Goal: Complete application form

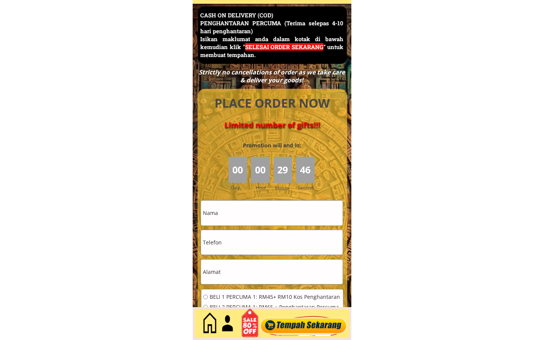
scroll to position [46, 0]
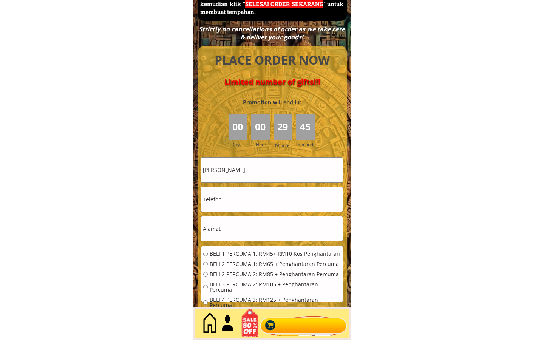
type input "[PERSON_NAME]"
click at [271, 169] on input "text" at bounding box center [272, 169] width 142 height 25
type input "Uda"
click at [271, 169] on input "text" at bounding box center [272, 169] width 142 height 25
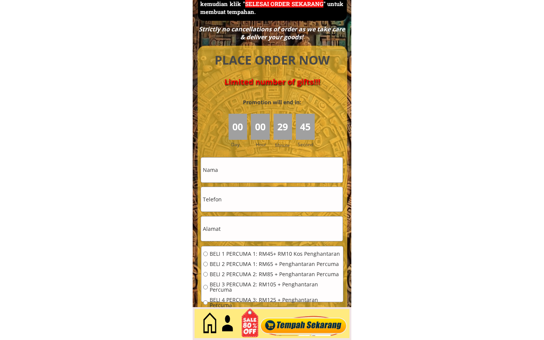
click at [271, 169] on input "text" at bounding box center [272, 169] width 142 height 25
type input "De-engineered"
click at [271, 169] on input "text" at bounding box center [272, 169] width 142 height 25
click at [271, 199] on input "tel" at bounding box center [272, 199] width 142 height 25
type input "[PHONE_NUMBER]"
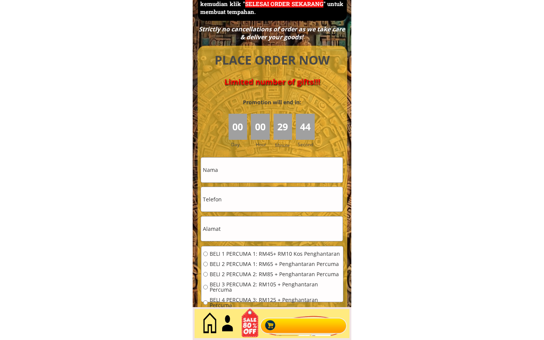
click at [271, 199] on input "tel" at bounding box center [272, 199] width 142 height 25
type input "7396798818"
click at [271, 199] on input "tel" at bounding box center [272, 199] width 142 height 25
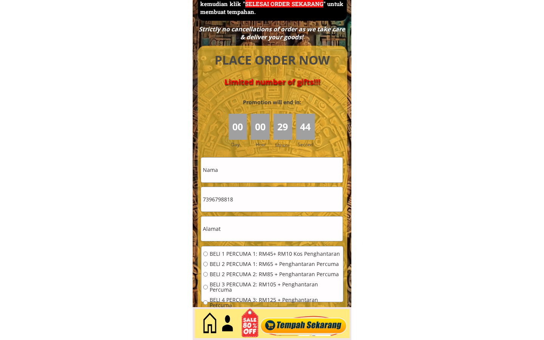
type input "7396798818"
click at [271, 199] on input "tel" at bounding box center [272, 199] width 142 height 25
type input "(017) 540-9221"
click at [271, 199] on input "tel" at bounding box center [272, 199] width 142 height 25
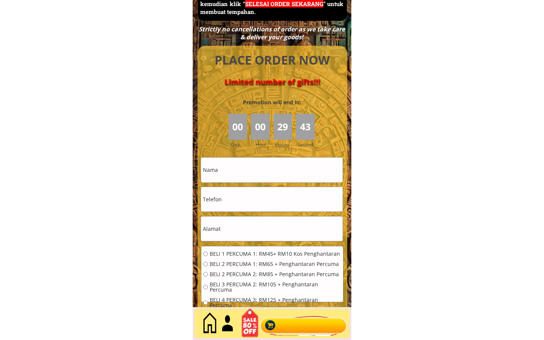
click at [271, 228] on input "text" at bounding box center [272, 228] width 142 height 25
type input "54745 [PERSON_NAME]"
click at [271, 228] on input "text" at bounding box center [272, 228] width 142 height 25
type input "Apt. 940"
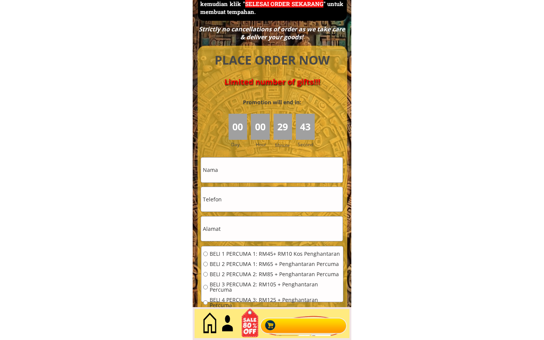
click at [271, 228] on input "text" at bounding box center [272, 228] width 142 height 25
type input "[US_STATE]"
click at [271, 228] on input "text" at bounding box center [272, 228] width 142 height 25
click at [205, 254] on input "radio" at bounding box center [205, 253] width 5 height 5
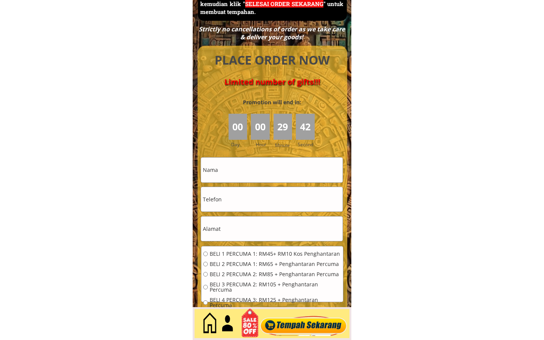
radio input "true"
click at [205, 264] on input "radio" at bounding box center [205, 264] width 5 height 5
radio input "true"
click at [205, 274] on input "radio" at bounding box center [205, 274] width 5 height 5
radio input "true"
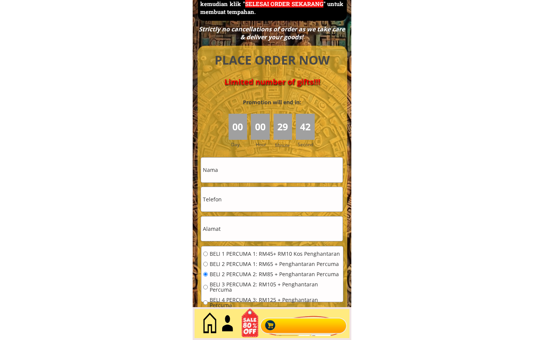
click at [205, 285] on input "radio" at bounding box center [205, 287] width 5 height 5
radio input "true"
click at [205, 300] on input "radio" at bounding box center [205, 302] width 5 height 5
radio input "true"
click at [271, 169] on input "text" at bounding box center [272, 169] width 142 height 25
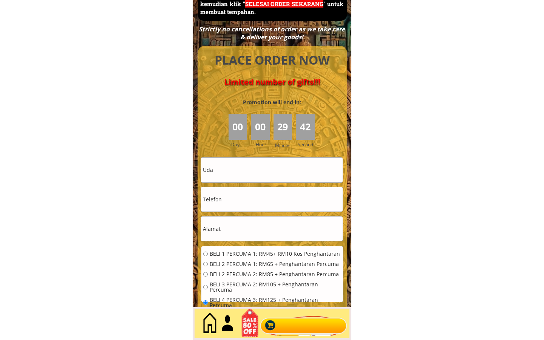
type input "Uda"
click at [271, 199] on input "tel" at bounding box center [272, 199] width 142 height 25
type input "7396798818"
click at [271, 228] on input "text" at bounding box center [272, 228] width 142 height 25
type input "Apt. 940"
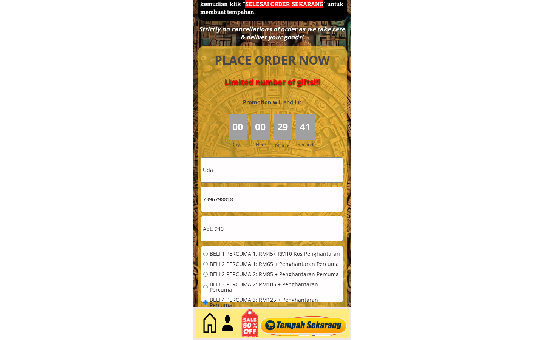
click button "submit" at bounding box center [0, 0] width 0 height 0
